Goal: Task Accomplishment & Management: Use online tool/utility

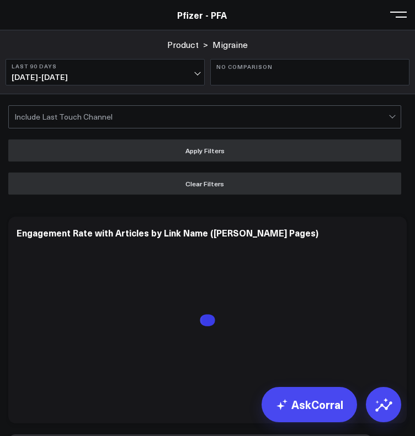
click at [394, 13] on button at bounding box center [398, 14] width 17 height 17
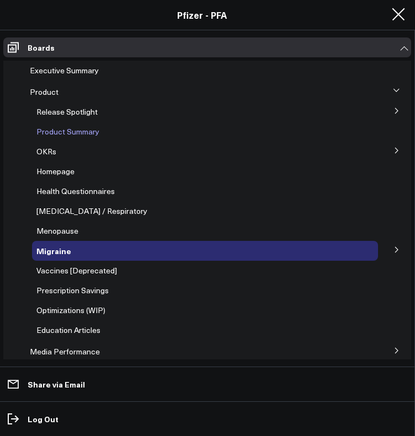
click at [69, 132] on span "Product Summary" at bounding box center [67, 131] width 63 height 10
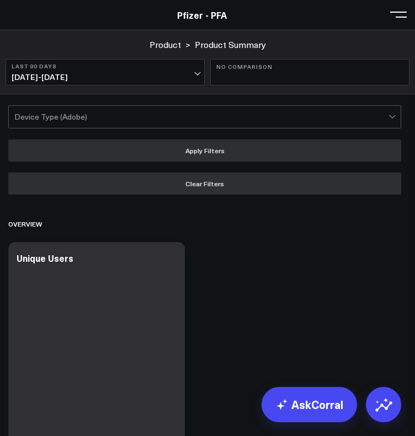
click at [395, 19] on button at bounding box center [398, 14] width 17 height 17
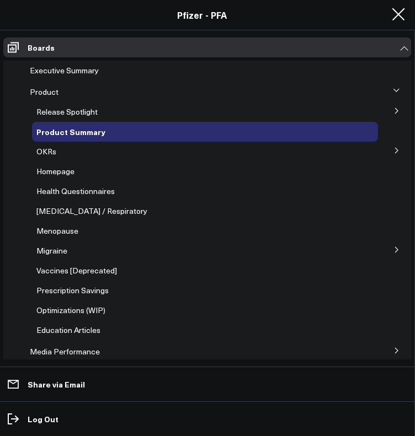
click at [389, 106] on button at bounding box center [396, 110] width 29 height 17
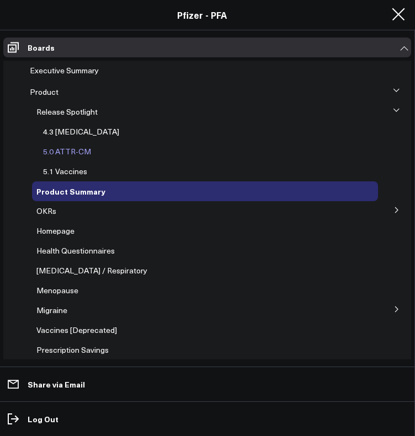
click at [67, 147] on span "5.0 ATTR-CM" at bounding box center [67, 151] width 48 height 10
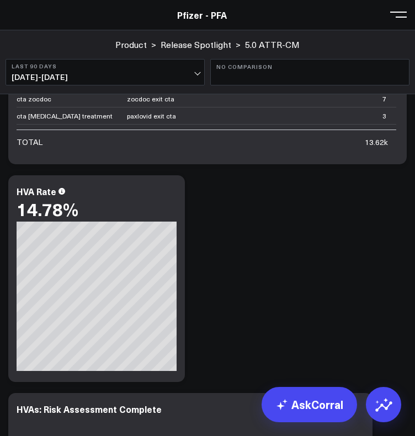
scroll to position [3478, 0]
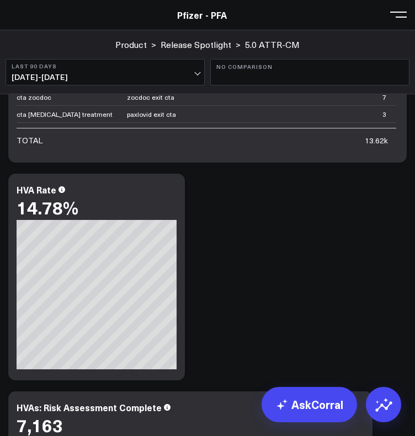
click at [261, 224] on div "Copy link to widget Ask support Comment Export PNG All HVAs 13,624 [#fff fontSi…" at bounding box center [207, 386] width 409 height 7529
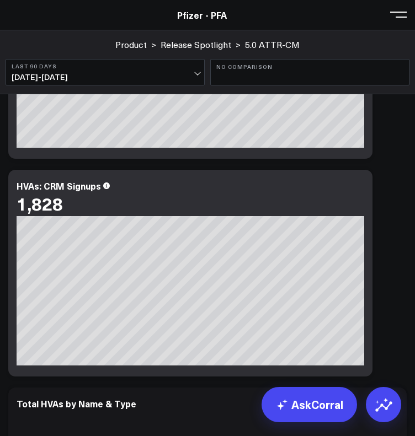
scroll to position [4793, 0]
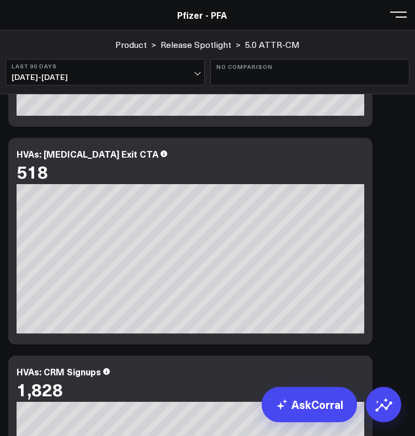
scroll to position [4599, 0]
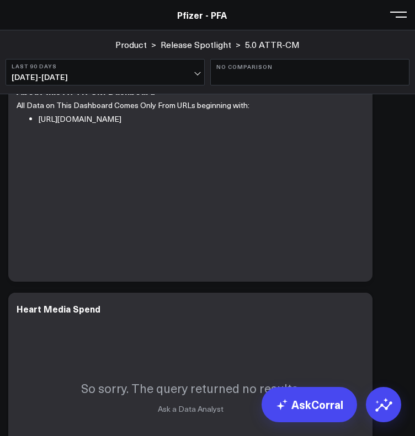
scroll to position [0, 0]
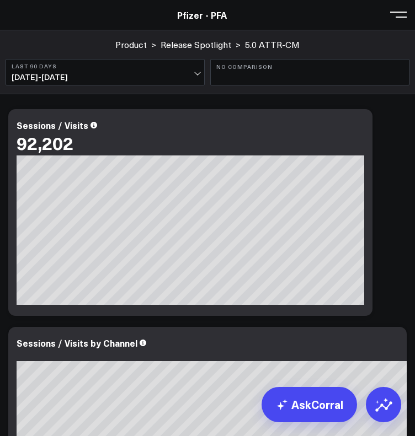
scroll to position [729, 0]
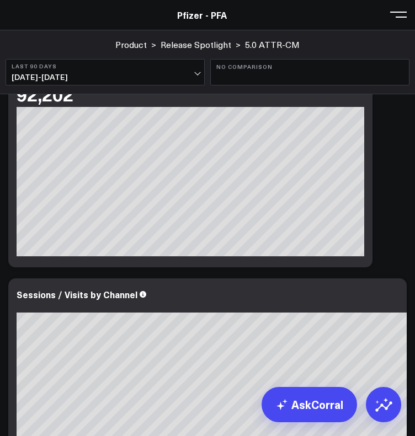
click at [142, 73] on span "[DATE] - [DATE]" at bounding box center [105, 77] width 187 height 9
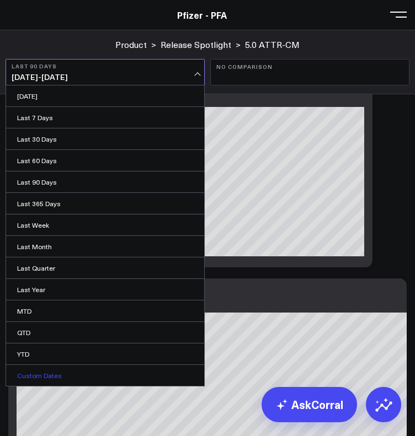
click at [62, 369] on link "Custom Dates" at bounding box center [105, 375] width 198 height 21
select select "8"
select select "2025"
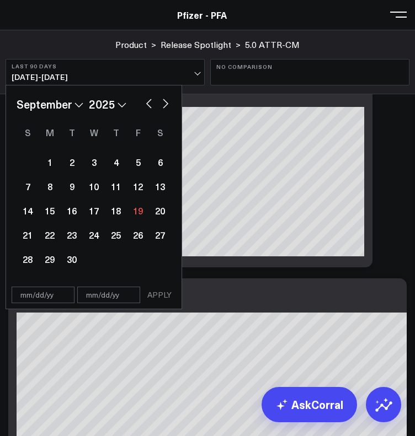
click at [146, 105] on button "button" at bounding box center [148, 102] width 11 height 13
select select "7"
select select "2025"
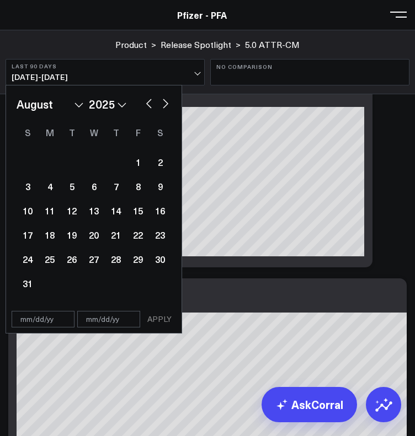
click at [151, 105] on button "button" at bounding box center [148, 102] width 11 height 13
select select "6"
select select "2025"
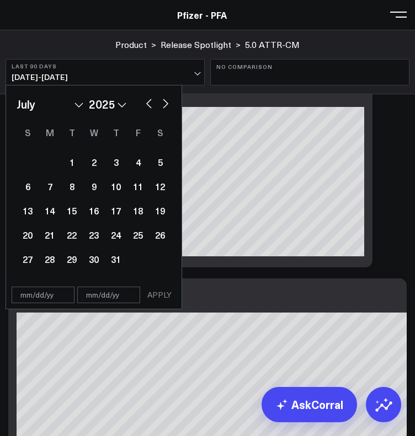
click at [151, 105] on button "button" at bounding box center [148, 102] width 11 height 13
select select "5"
select select "2025"
click at [165, 105] on button "button" at bounding box center [165, 102] width 11 height 13
select select "6"
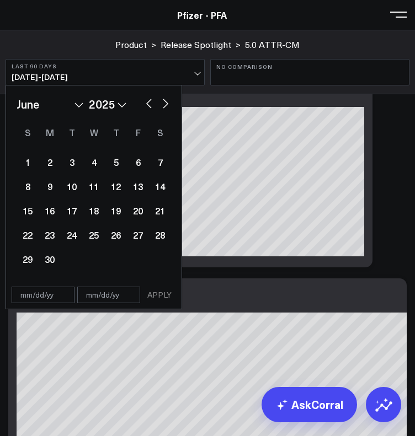
select select "2025"
click at [114, 232] on div "24" at bounding box center [116, 235] width 22 height 22
type input "[DATE]"
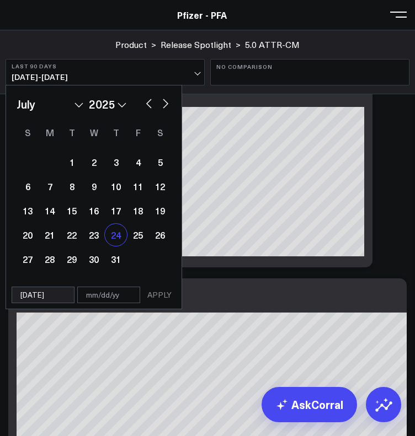
select select "6"
select select "2025"
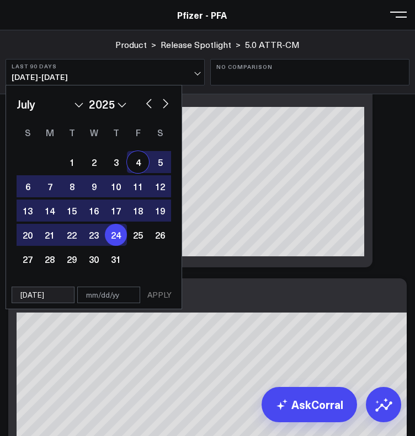
click at [165, 101] on button "button" at bounding box center [165, 102] width 11 height 13
select select "7"
select select "2025"
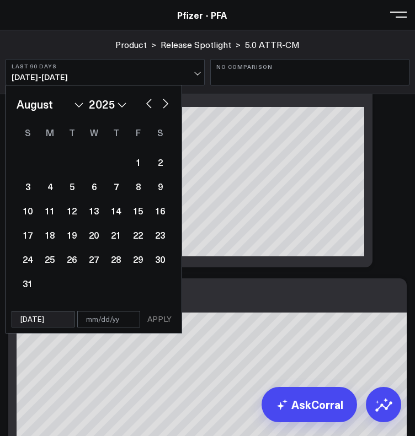
click at [165, 101] on button "button" at bounding box center [165, 102] width 11 height 13
select select "8"
select select "2025"
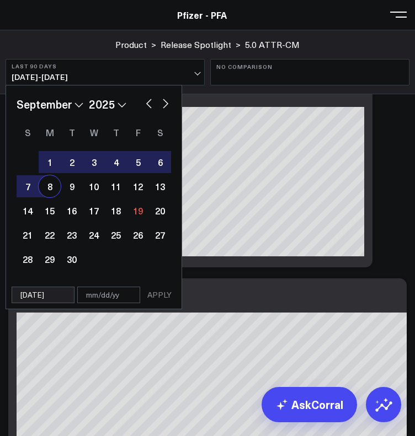
click at [50, 187] on div "8" at bounding box center [50, 186] width 22 height 22
type input "[DATE]"
select select "8"
select select "2025"
click at [161, 293] on button "APPLY" at bounding box center [159, 295] width 33 height 17
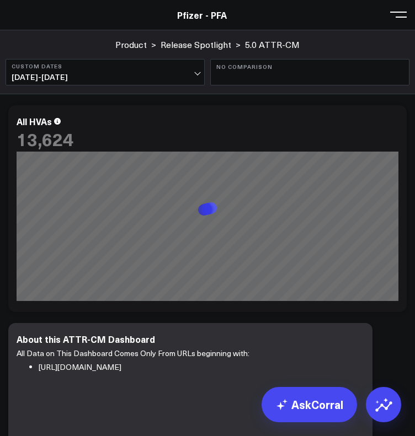
click at [146, 70] on button "Custom Dates [DATE] - [DATE]" at bounding box center [105, 72] width 199 height 26
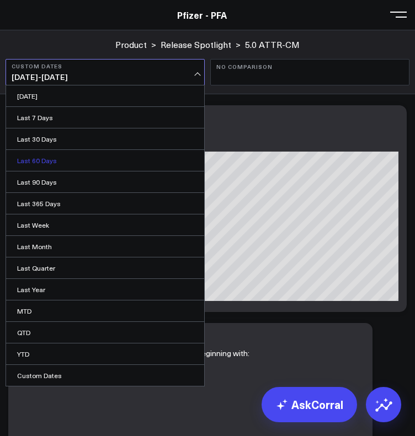
click at [74, 160] on link "Last 60 Days" at bounding box center [105, 160] width 198 height 21
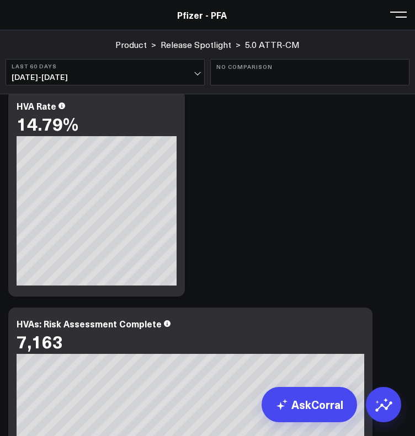
scroll to position [3562, 0]
